Goal: Task Accomplishment & Management: Use online tool/utility

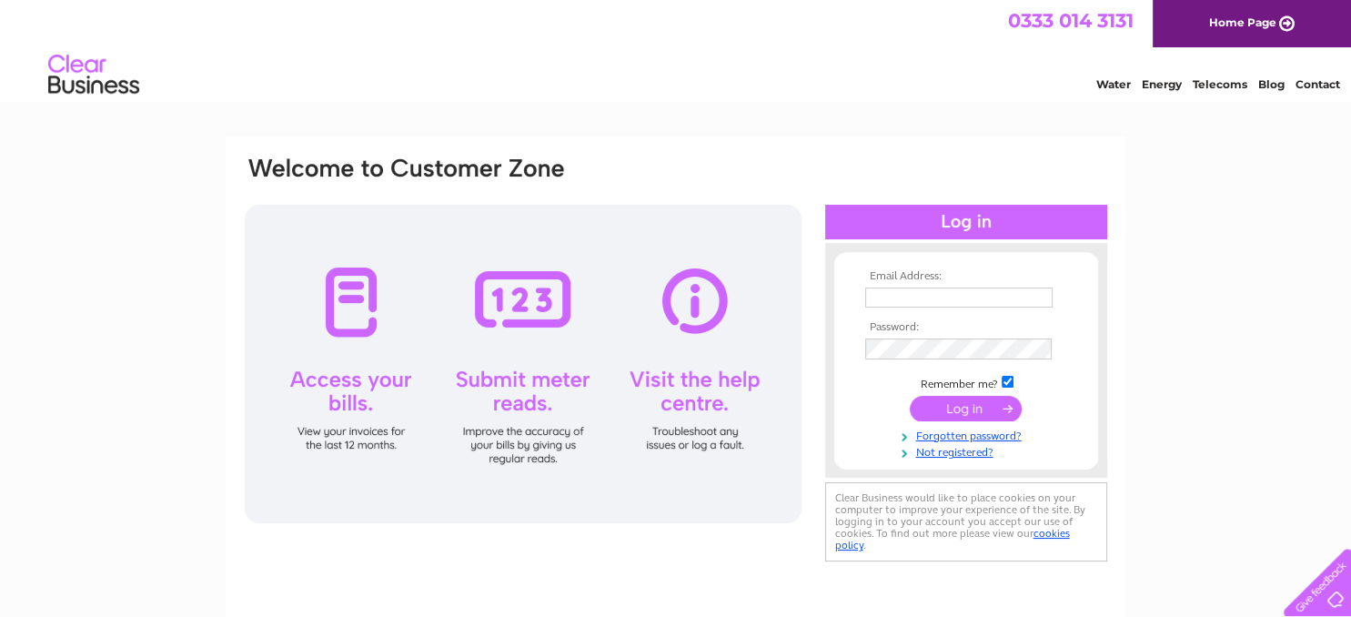
click at [900, 289] on input "text" at bounding box center [958, 297] width 187 height 20
type input "jeannec2016@gmail.com"
click at [1008, 388] on input "checkbox" at bounding box center [1008, 382] width 12 height 12
checkbox input "false"
click at [969, 409] on input "submit" at bounding box center [966, 408] width 112 height 25
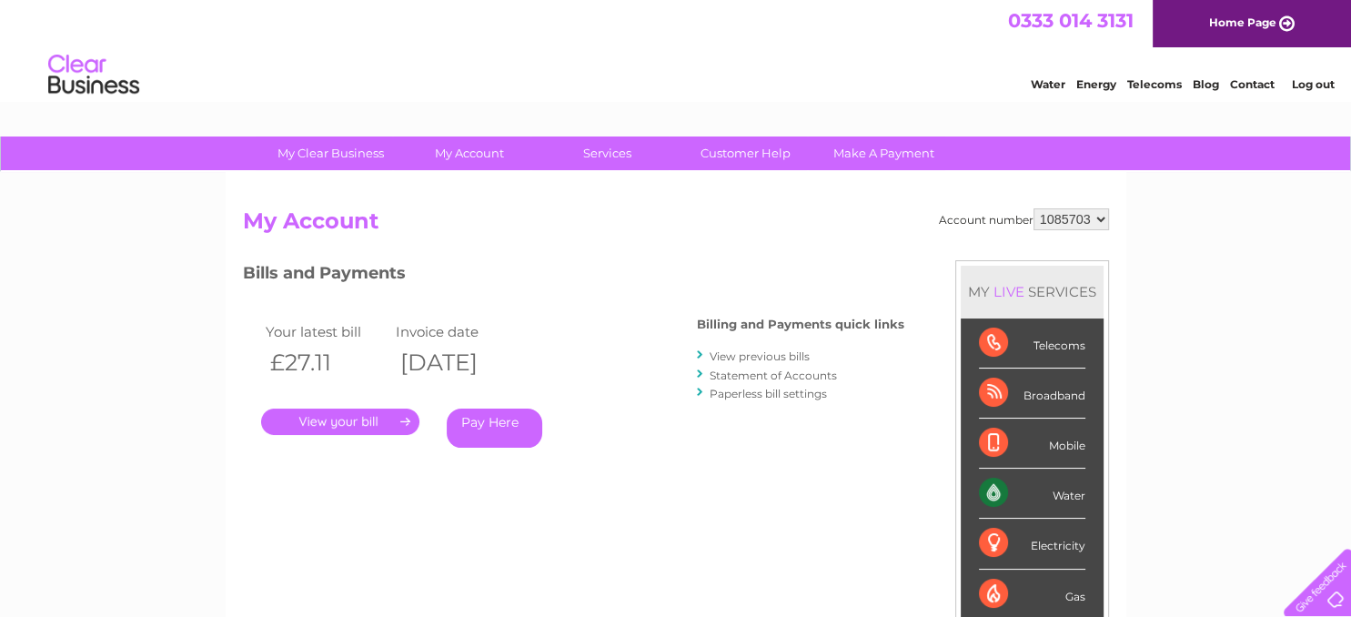
click at [686, 28] on div "0333 014 3131 Home Page" at bounding box center [675, 23] width 1351 height 47
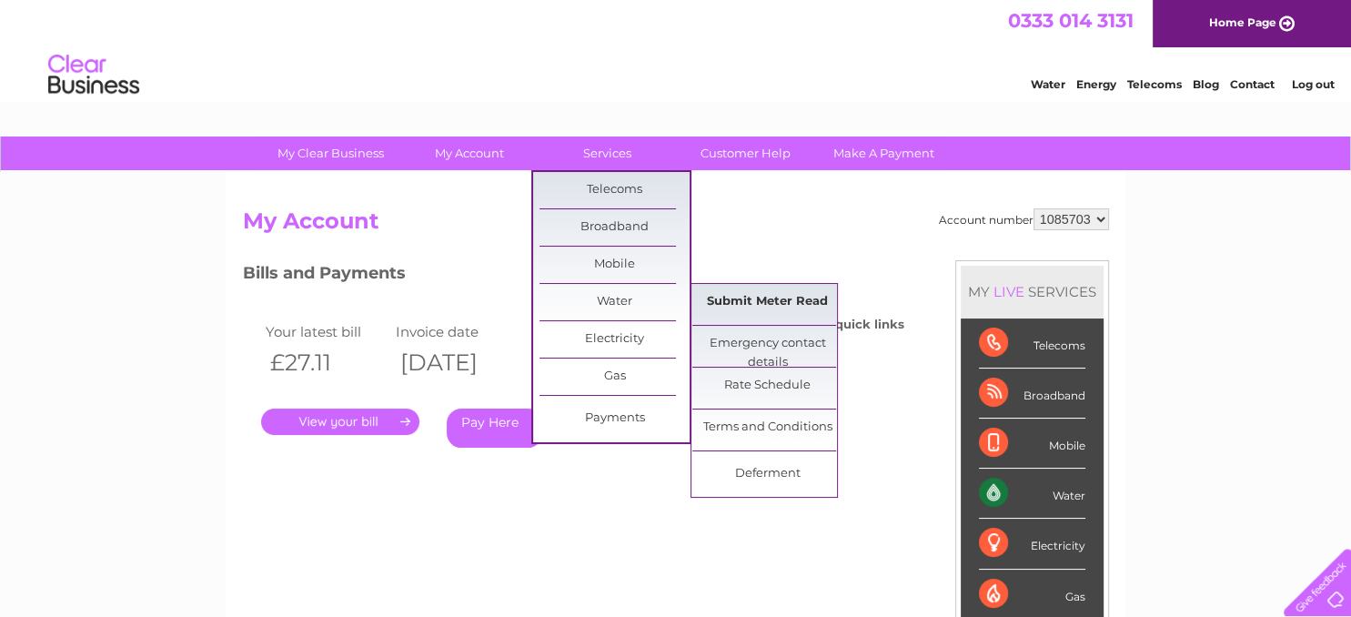
click at [770, 300] on link "Submit Meter Read" at bounding box center [767, 302] width 150 height 36
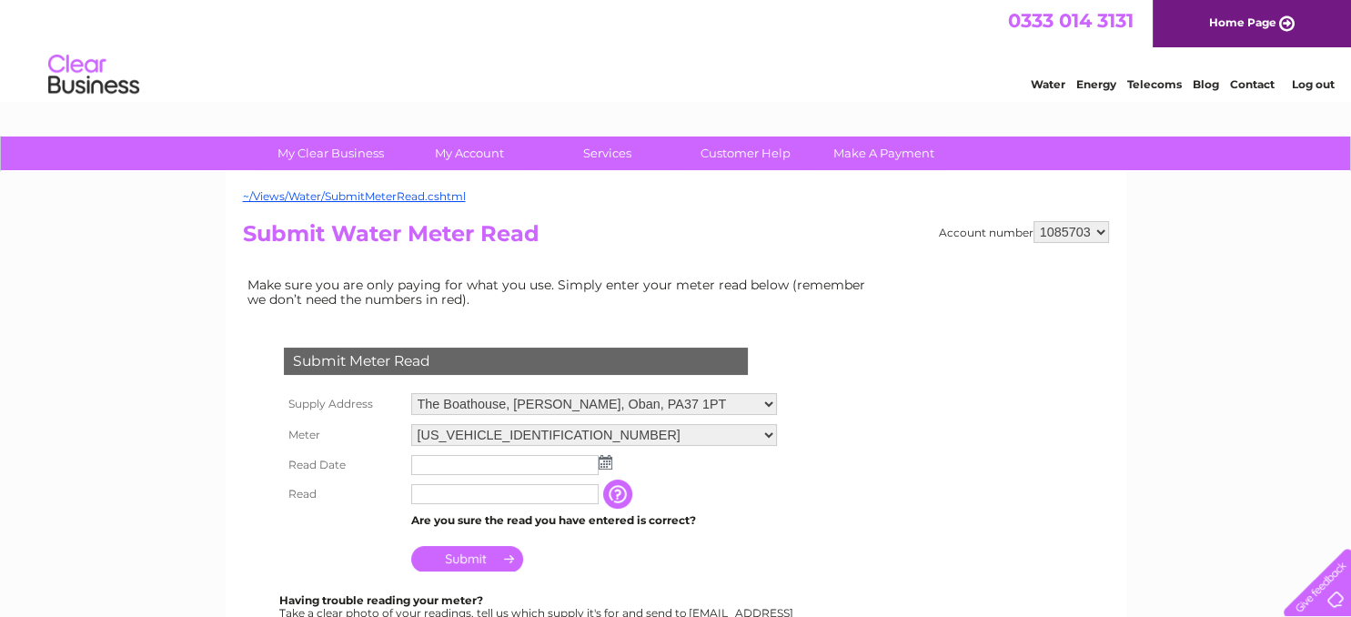
click at [604, 457] on img at bounding box center [606, 462] width 14 height 15
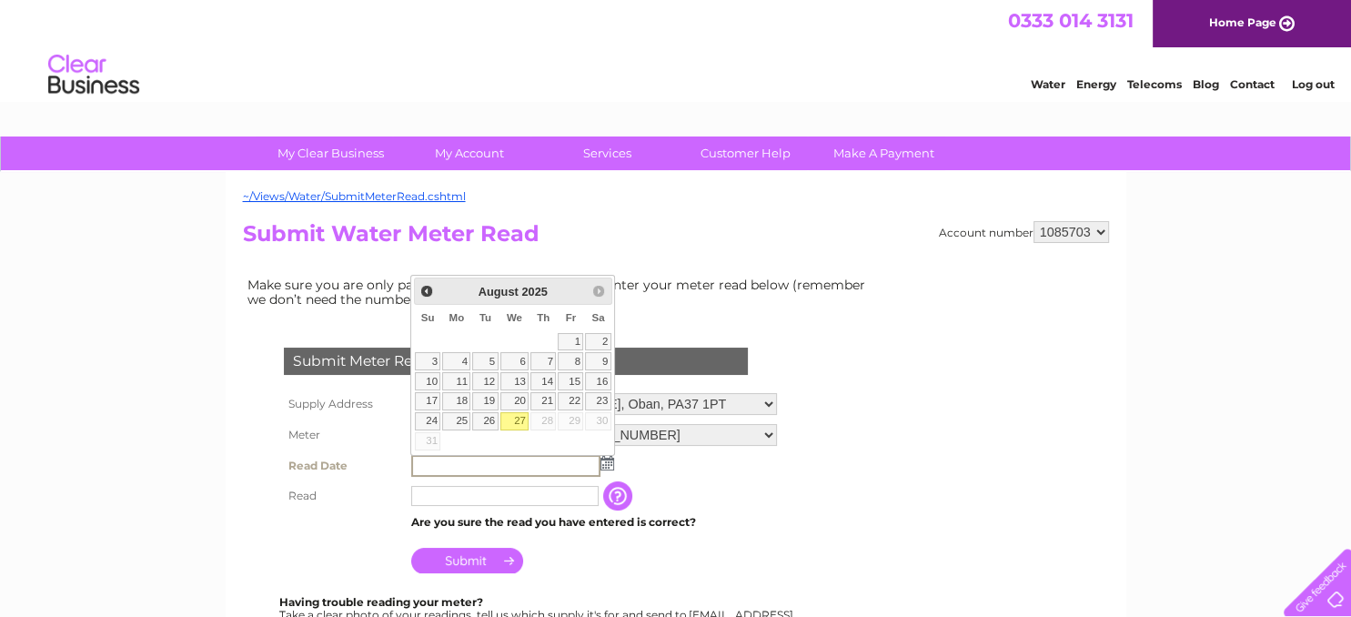
click at [519, 419] on link "27" at bounding box center [514, 421] width 29 height 18
type input "2025/08/27"
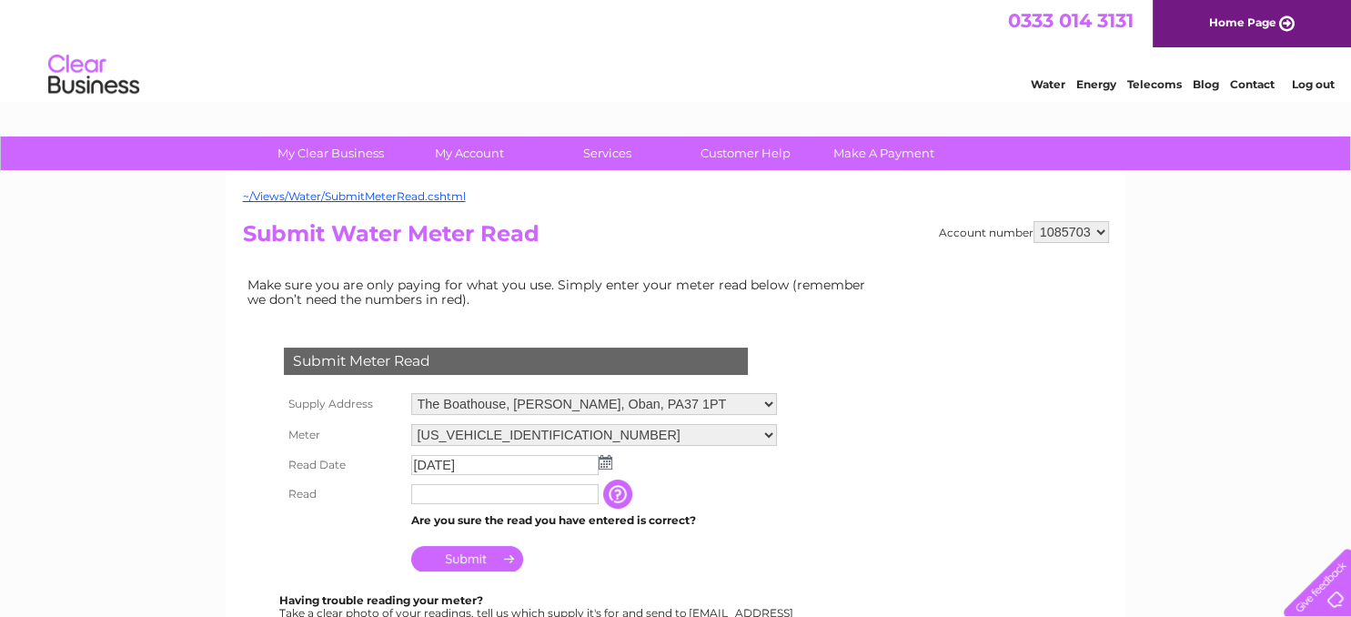
click at [442, 490] on input "text" at bounding box center [504, 494] width 187 height 20
click at [620, 500] on input "button" at bounding box center [619, 493] width 33 height 29
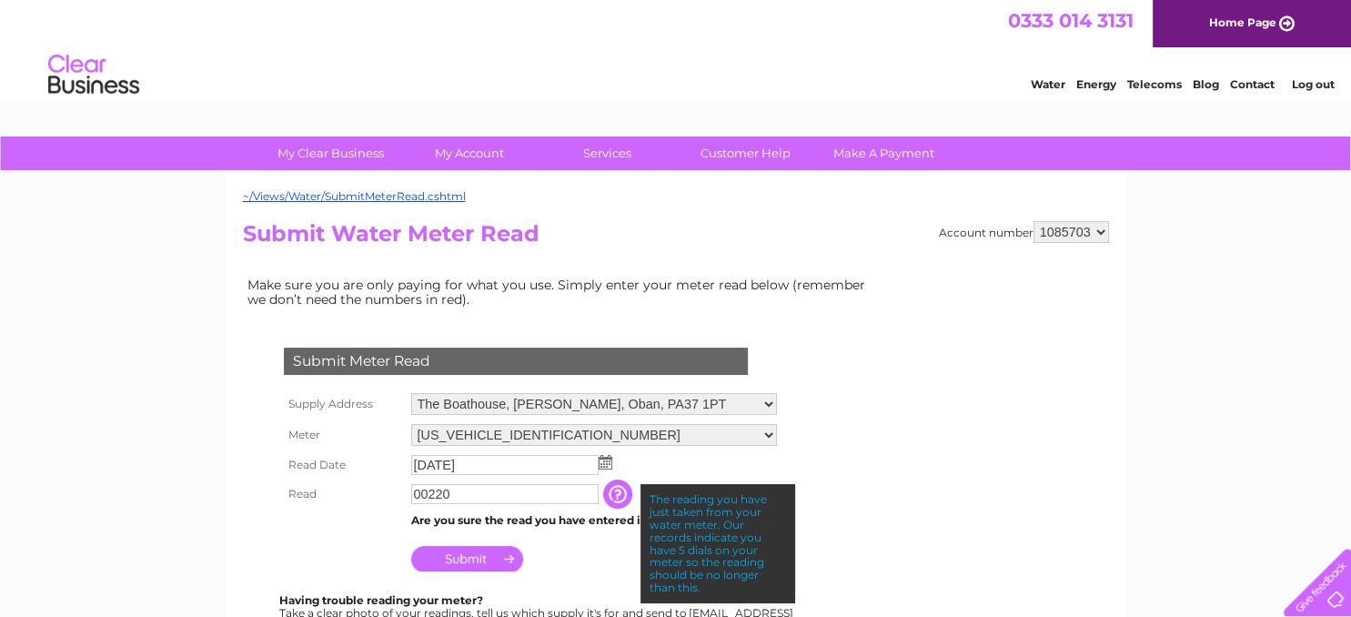
click at [468, 559] on input "Submit" at bounding box center [467, 558] width 112 height 25
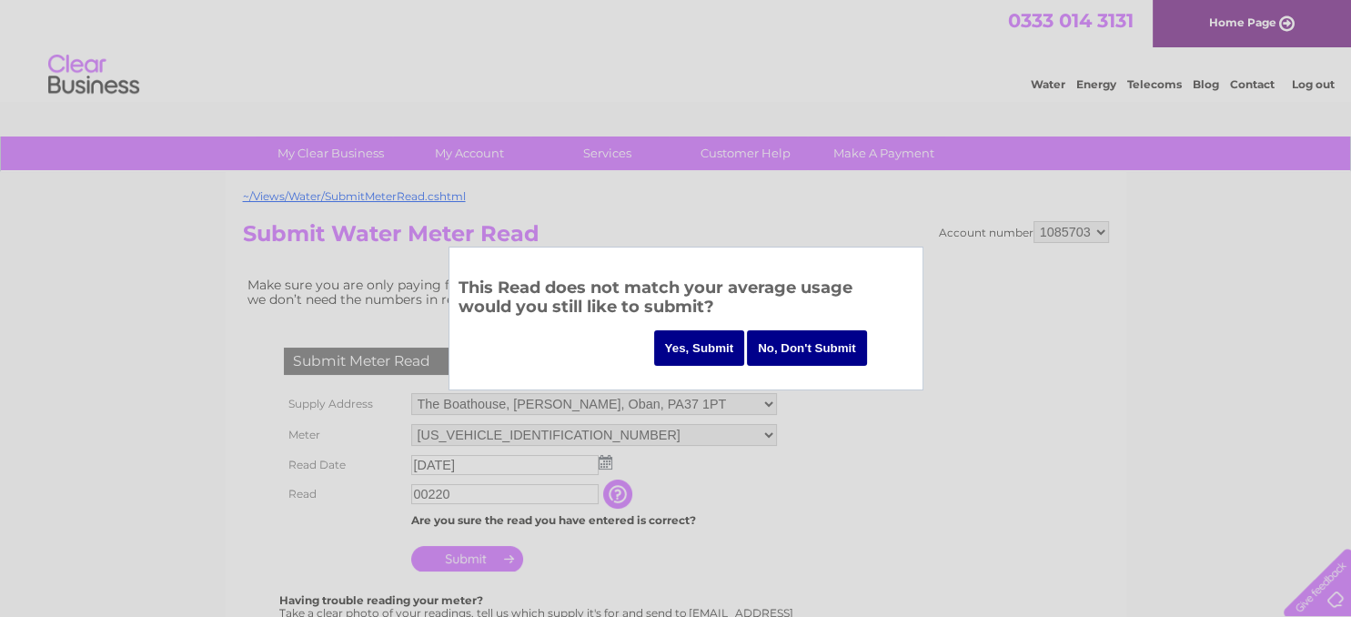
click at [806, 347] on input "No, Don't Submit" at bounding box center [807, 347] width 120 height 35
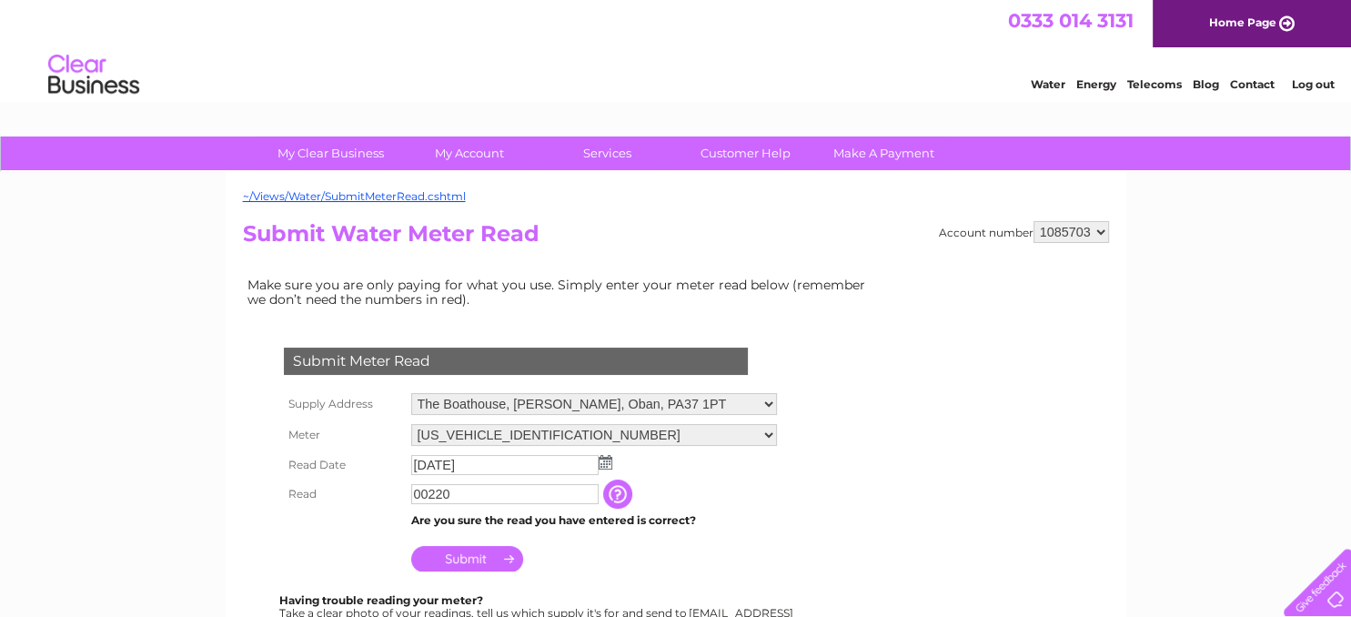
click at [428, 497] on input "00220" at bounding box center [504, 494] width 187 height 20
click at [466, 563] on input "Submit" at bounding box center [467, 560] width 112 height 25
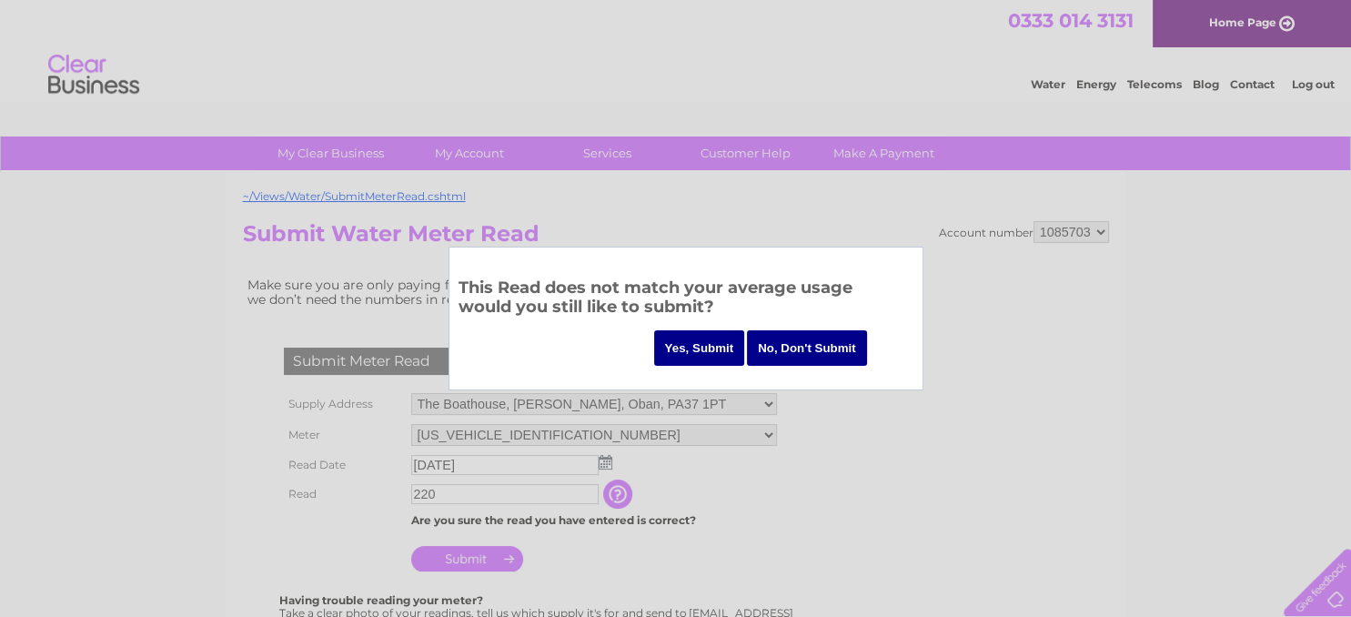
click at [816, 347] on input "No, Don't Submit" at bounding box center [807, 347] width 120 height 35
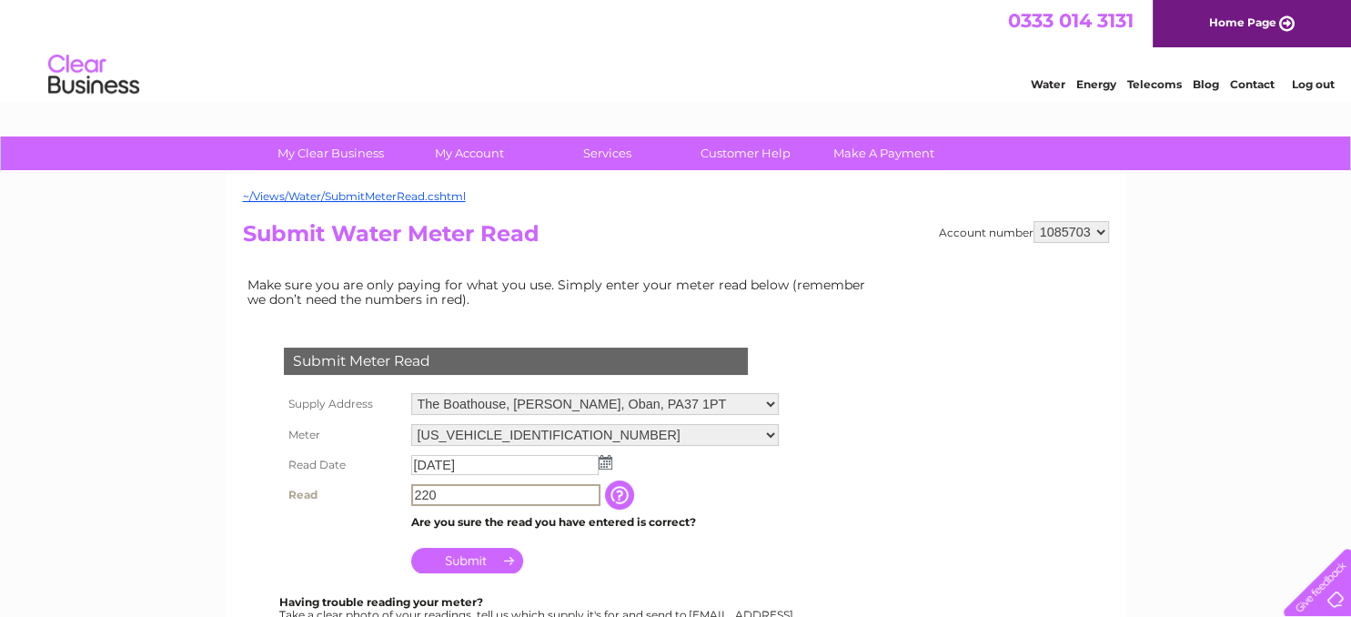
click at [415, 493] on input "220" at bounding box center [505, 495] width 189 height 22
type input "00220"
click at [480, 564] on input "Submit" at bounding box center [467, 558] width 112 height 25
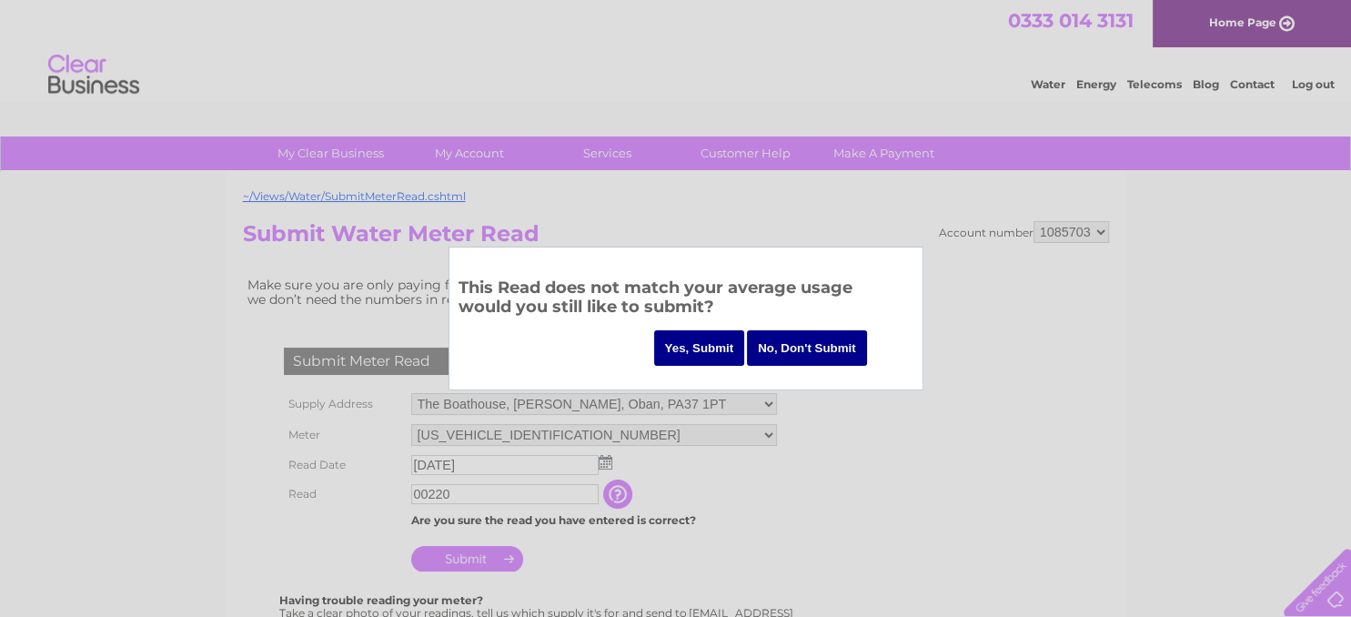
click at [697, 345] on input "Yes, Submit" at bounding box center [699, 347] width 91 height 35
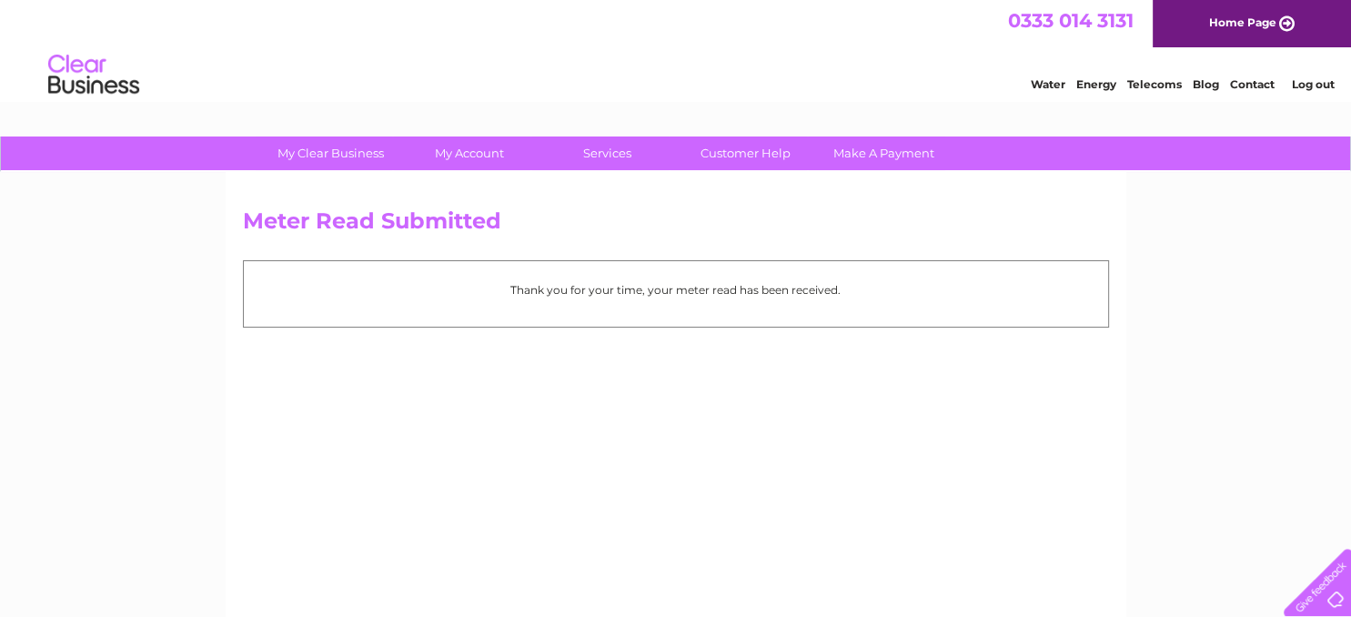
click at [1305, 86] on link "Log out" at bounding box center [1312, 84] width 43 height 14
